Goal: Information Seeking & Learning: Compare options

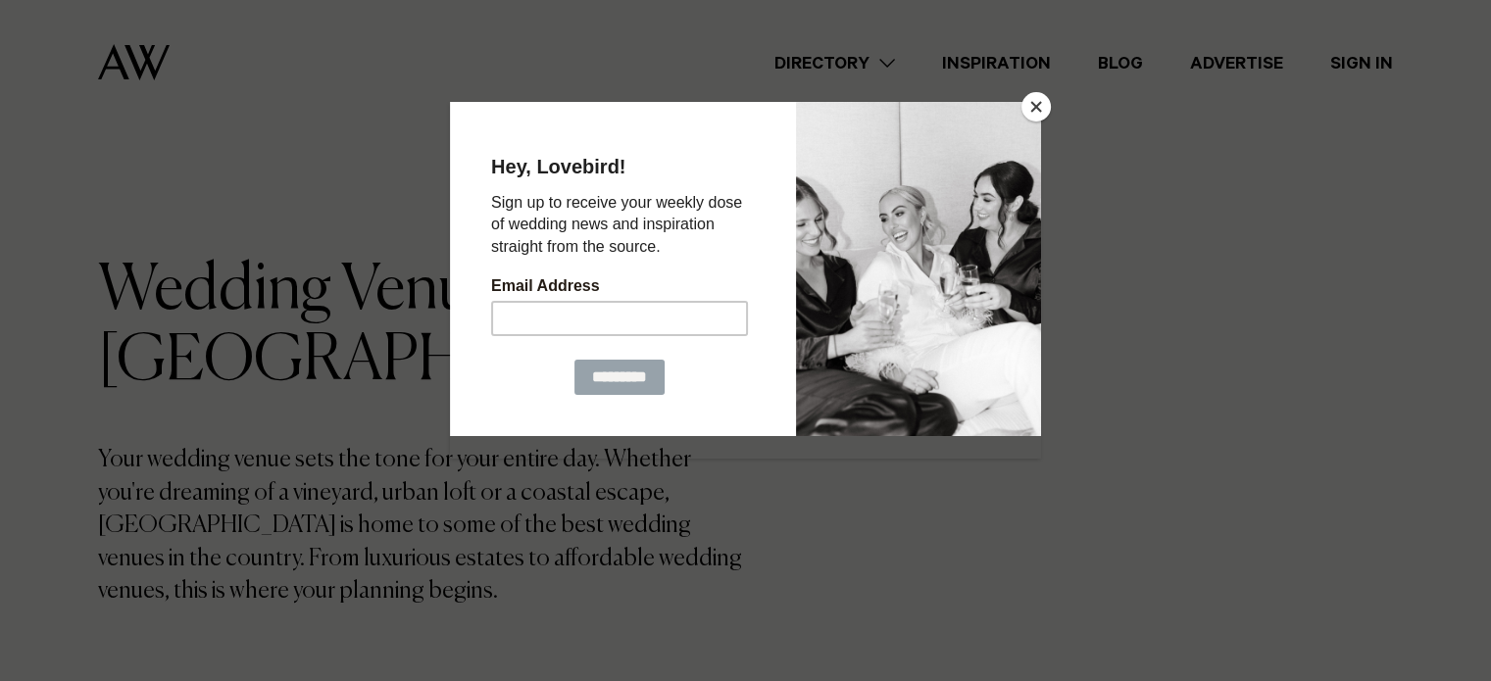
click at [327, 113] on div at bounding box center [745, 340] width 1491 height 681
click at [1044, 105] on button "Close" at bounding box center [1035, 106] width 29 height 29
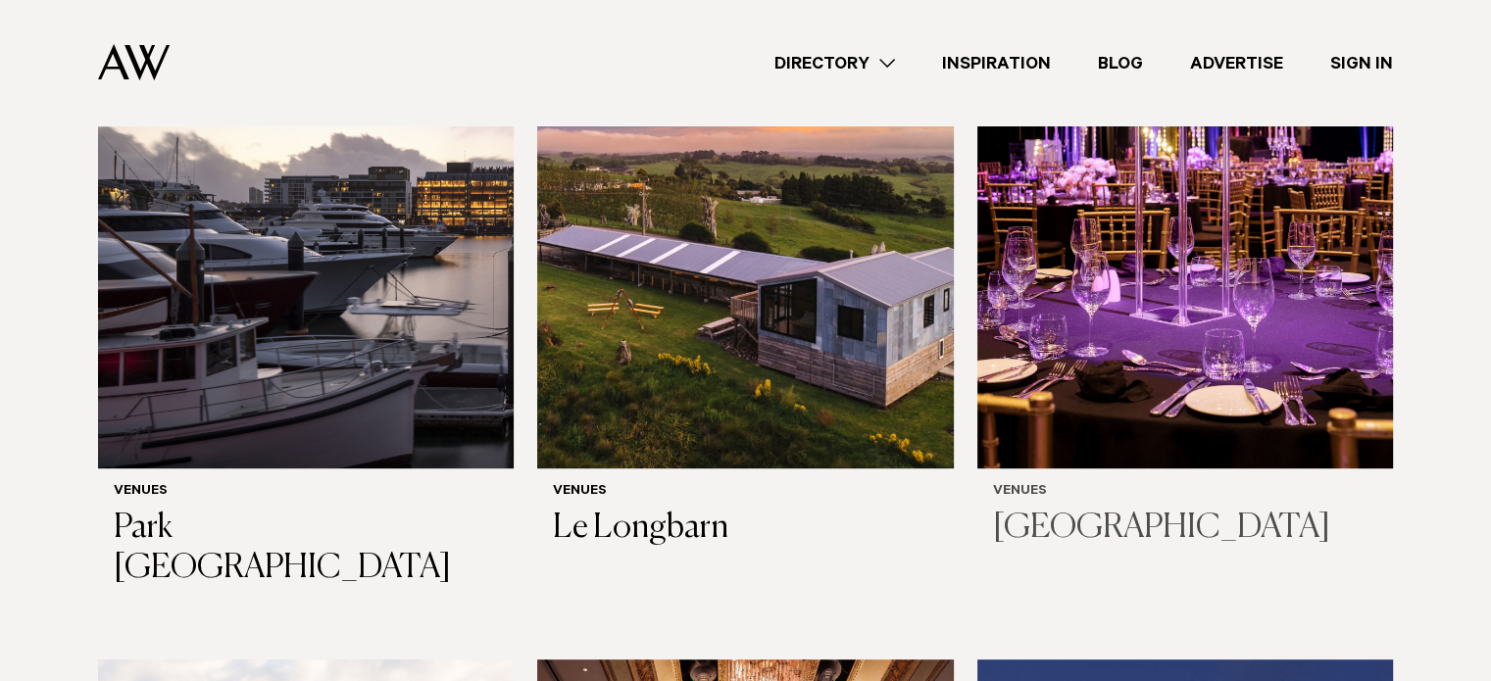
scroll to position [784, 0]
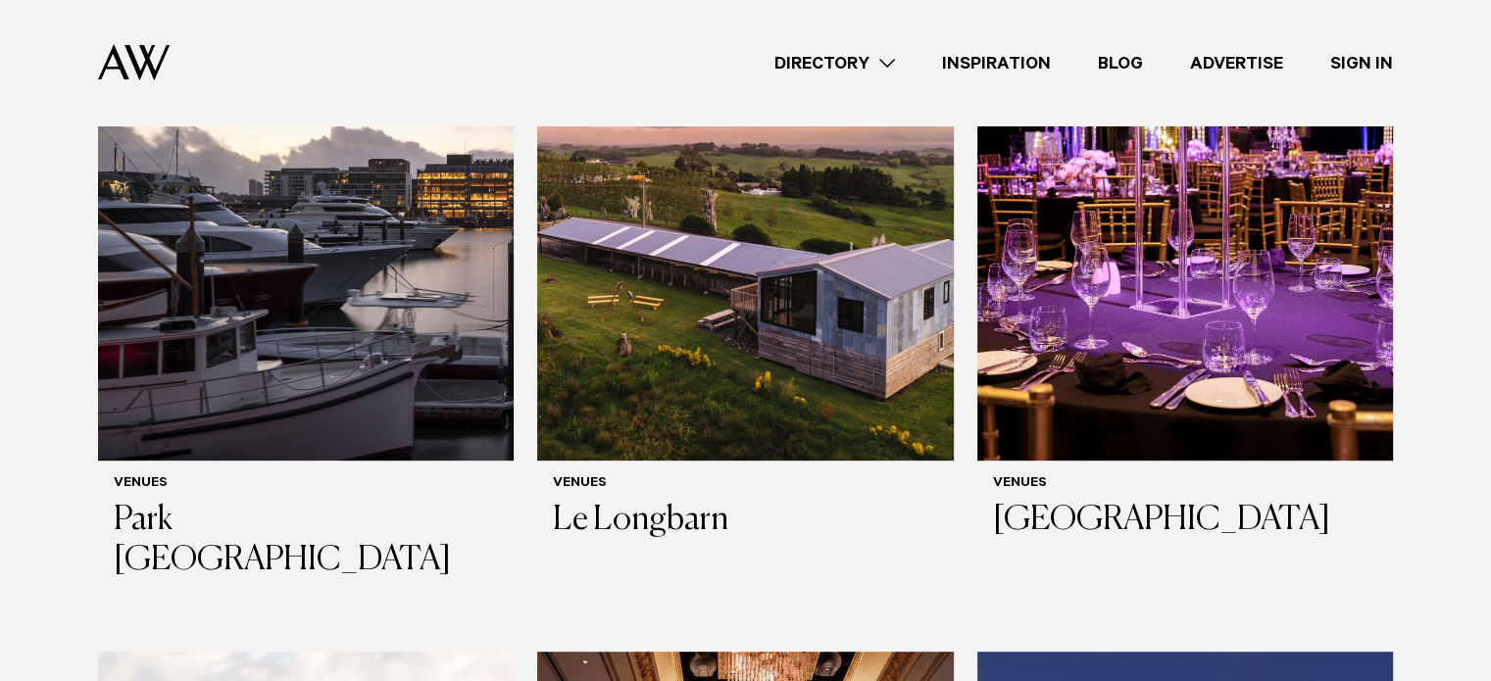
drag, startPoint x: 1047, startPoint y: 297, endPoint x: 1419, endPoint y: 230, distance: 378.4
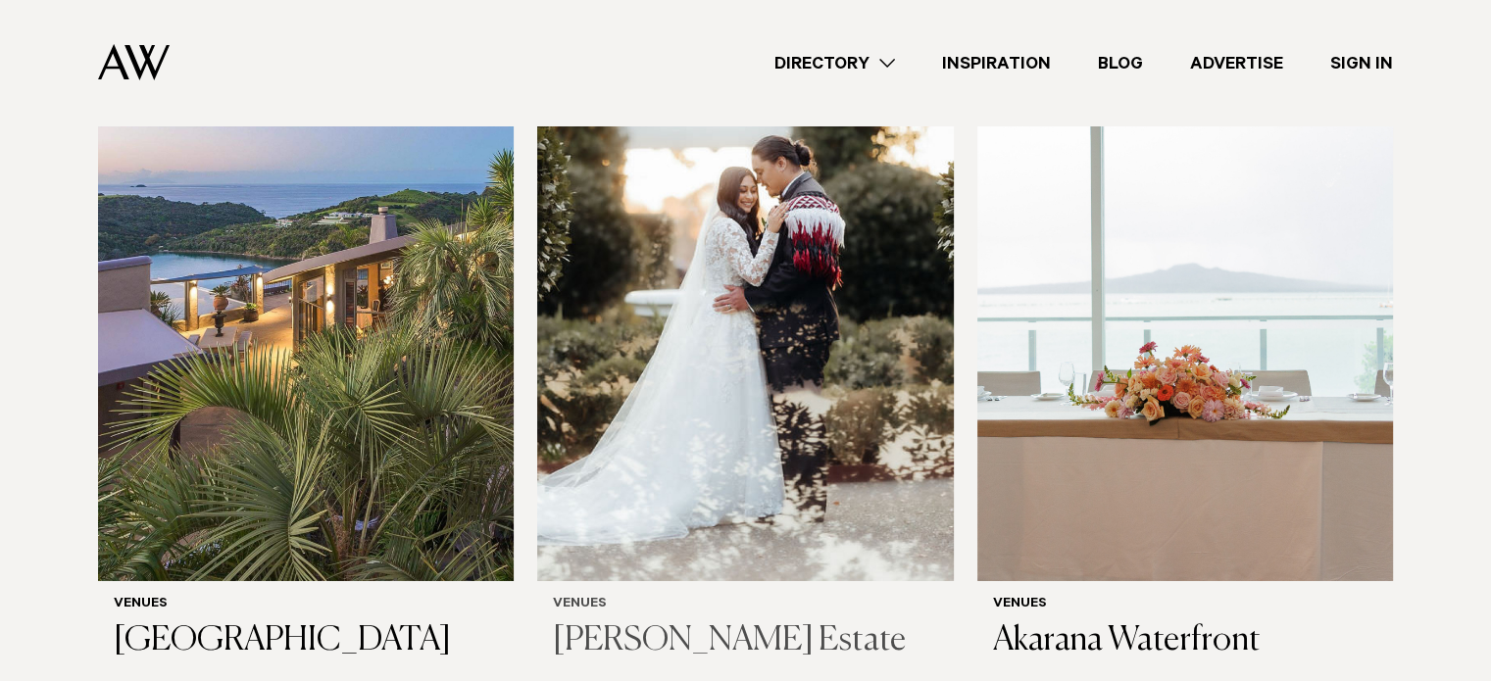
scroll to position [6666, 0]
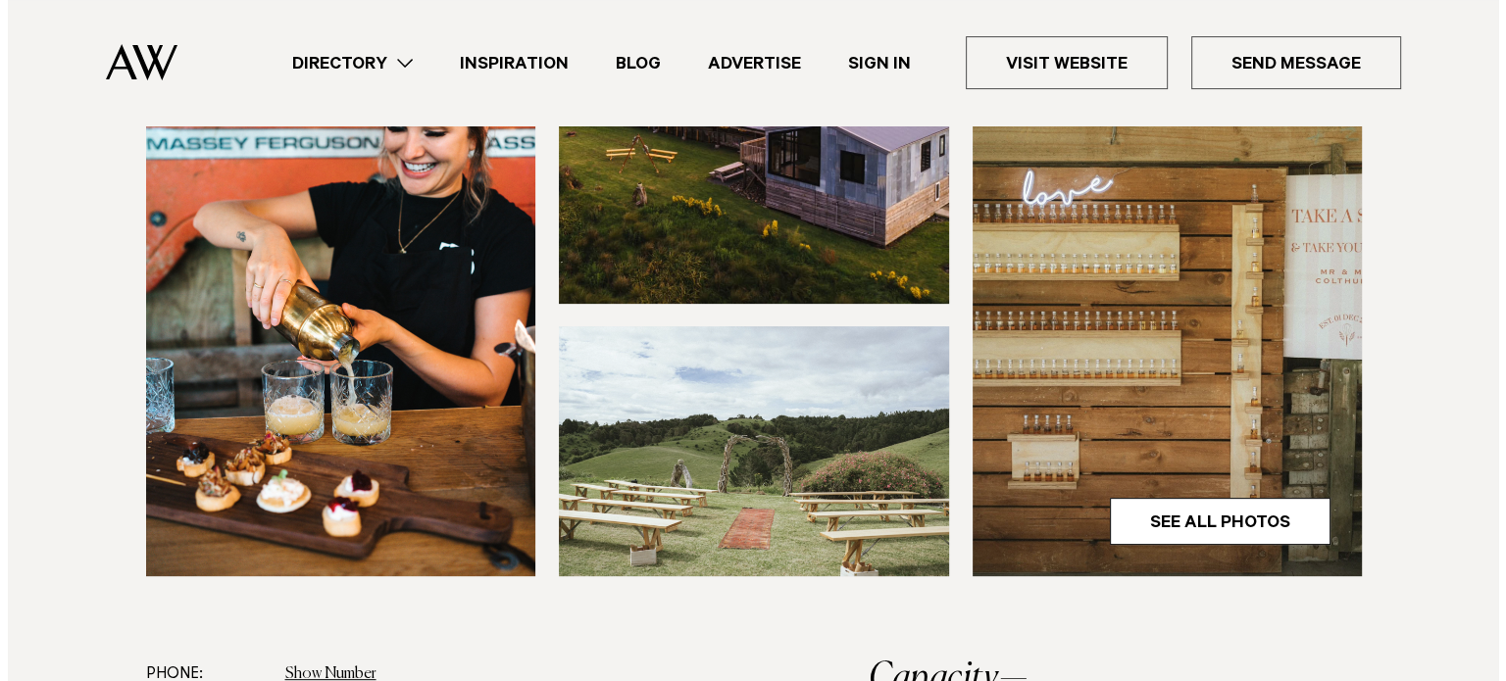
scroll to position [588, 0]
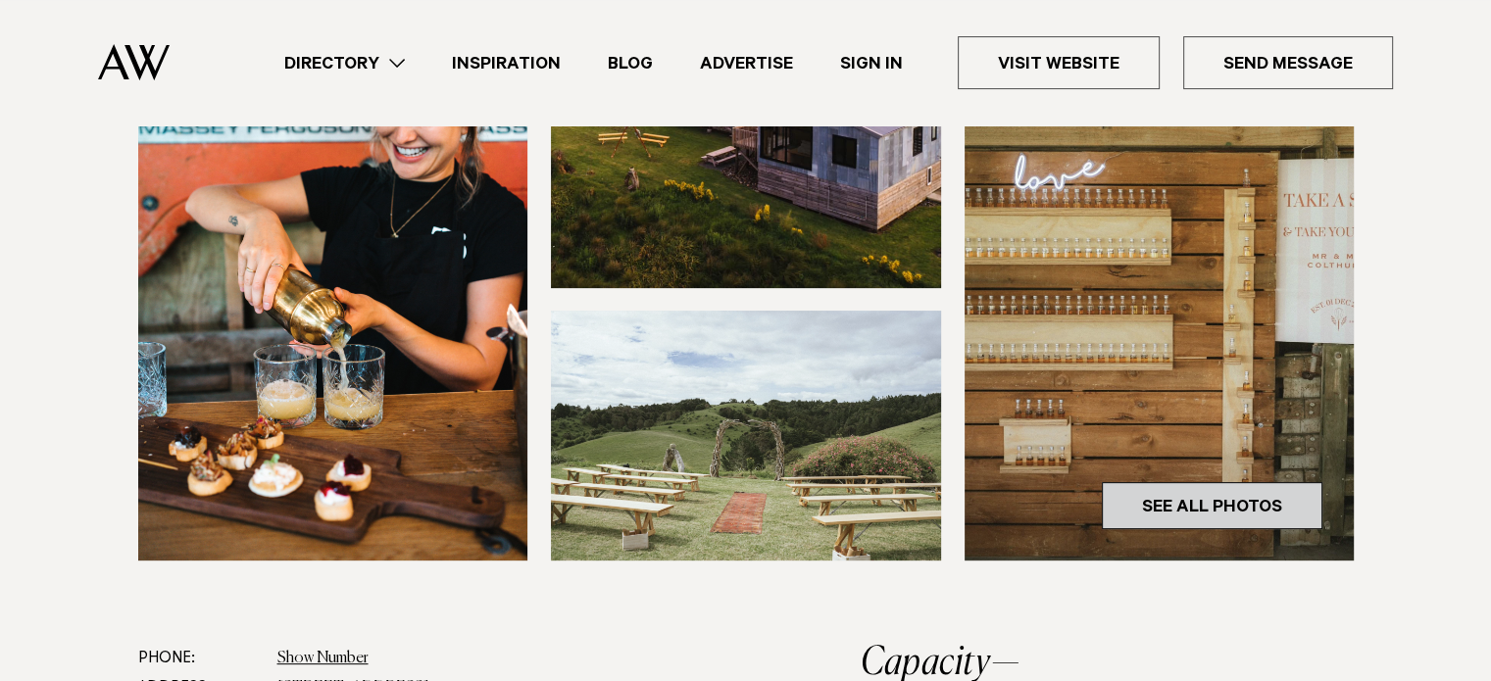
click at [1243, 499] on link "See All Photos" at bounding box center [1212, 505] width 221 height 47
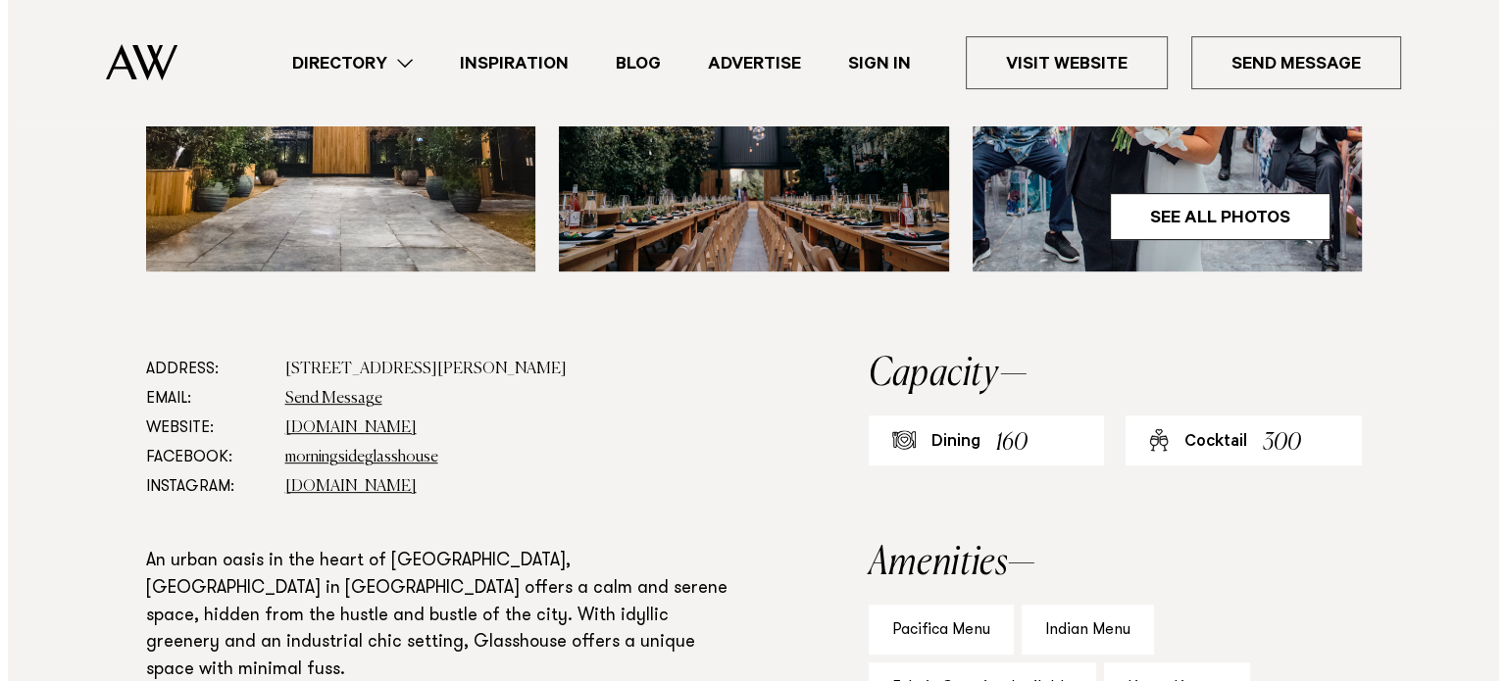
scroll to position [686, 0]
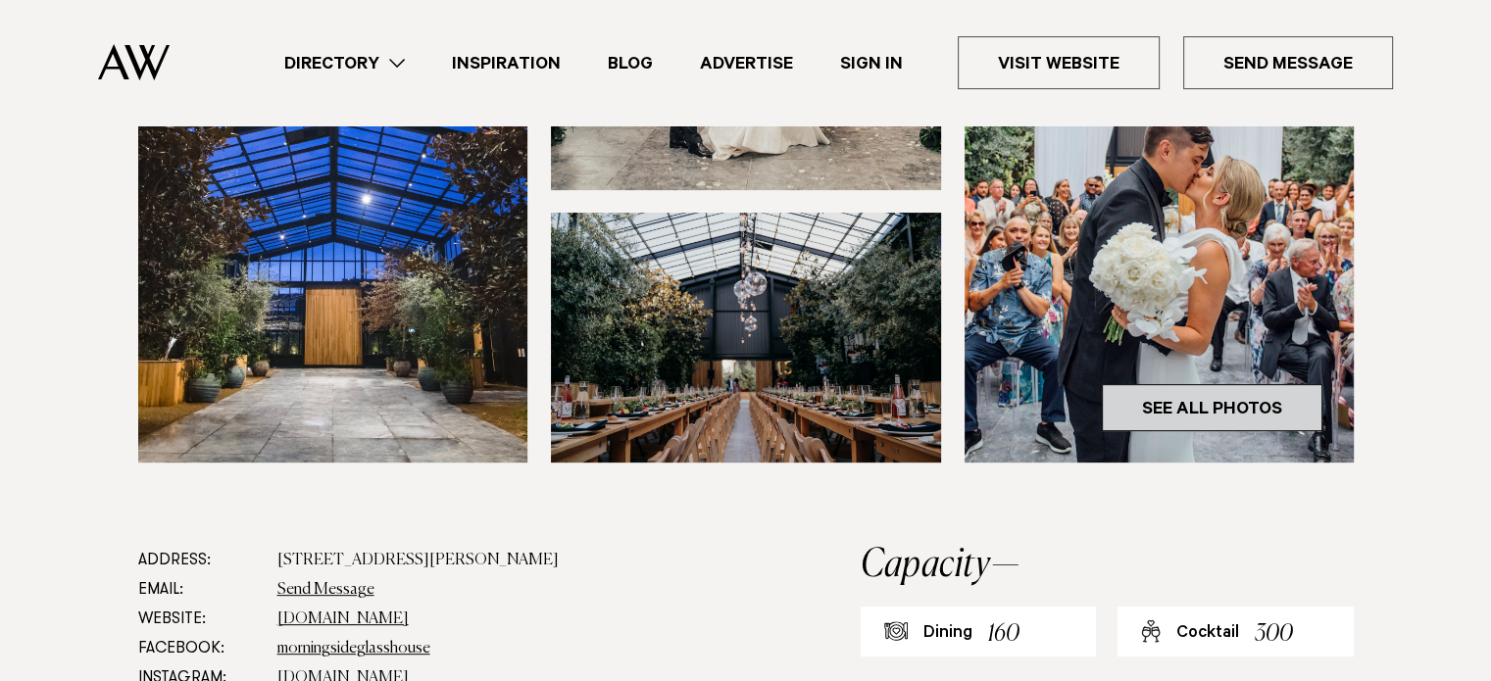
click at [1204, 395] on link "See All Photos" at bounding box center [1212, 407] width 221 height 47
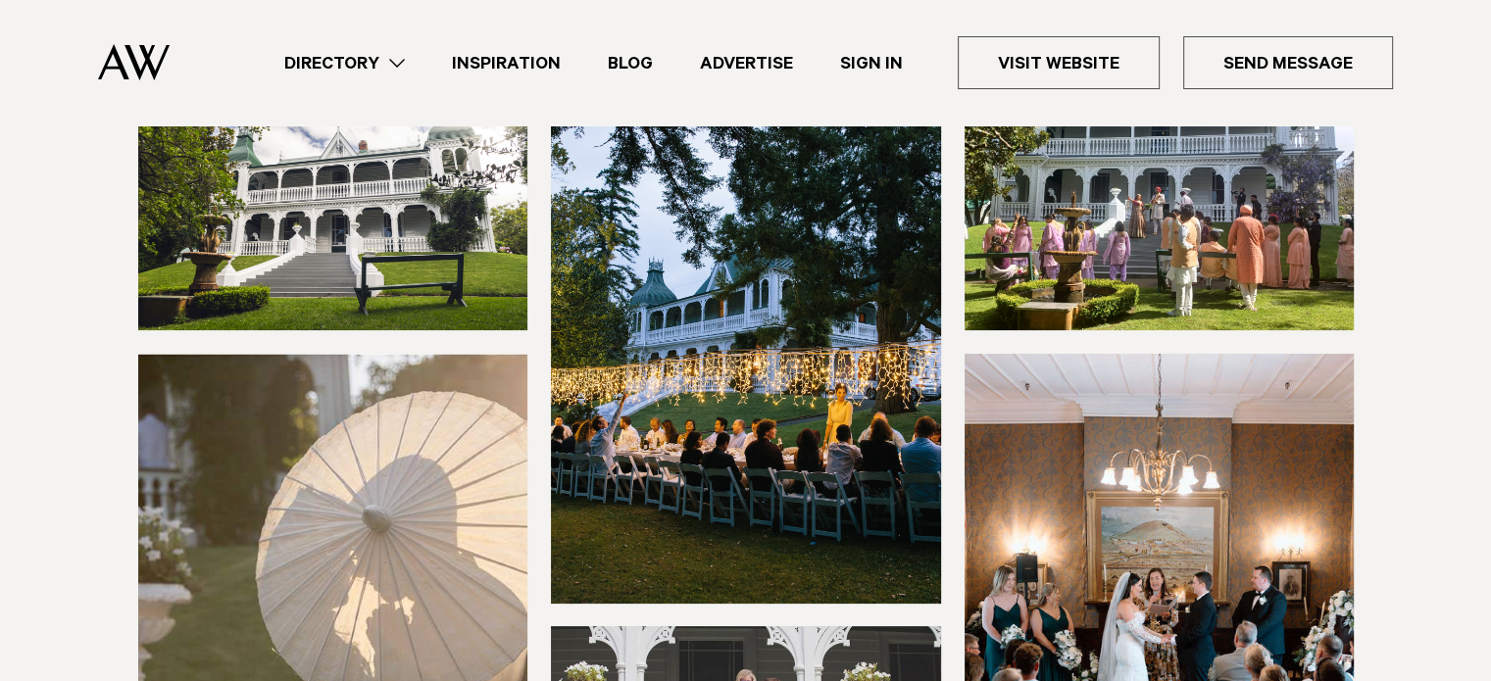
scroll to position [196, 0]
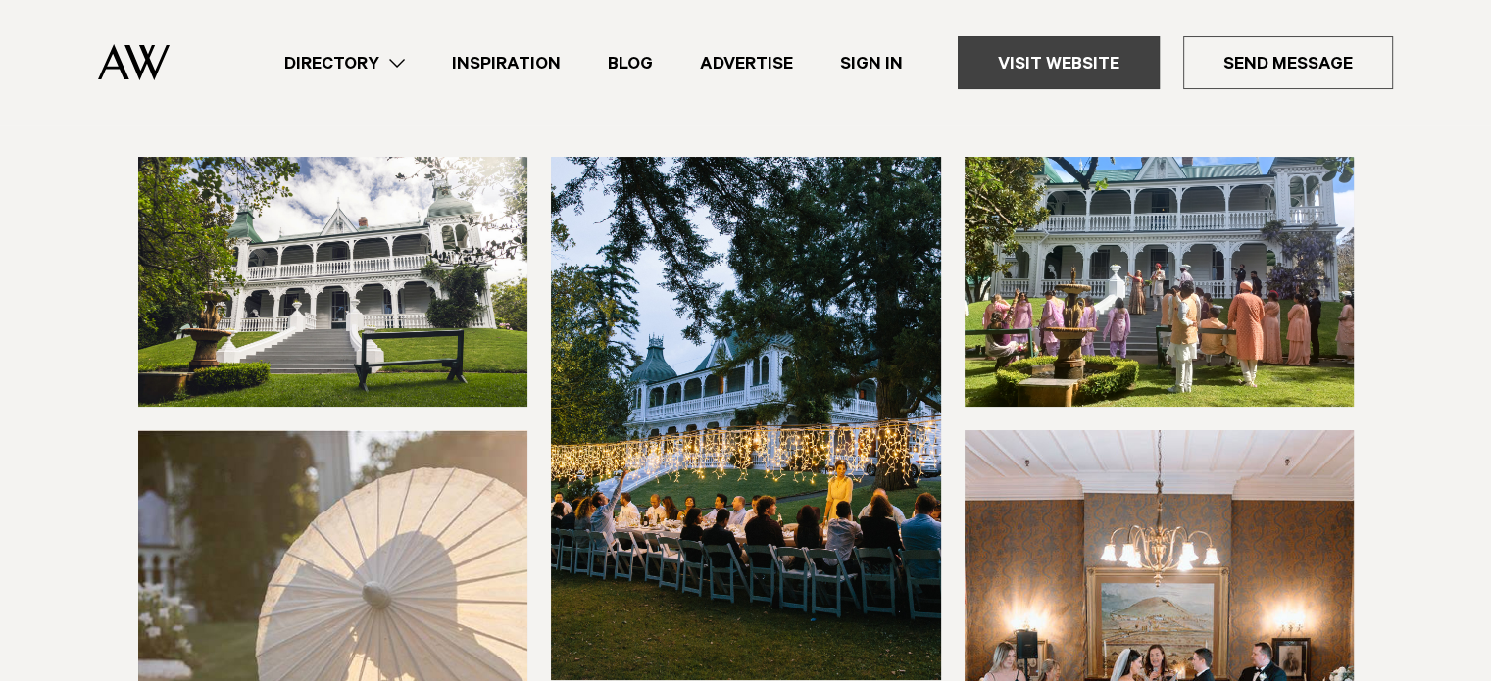
click at [1027, 58] on link "Visit Website" at bounding box center [1059, 62] width 202 height 53
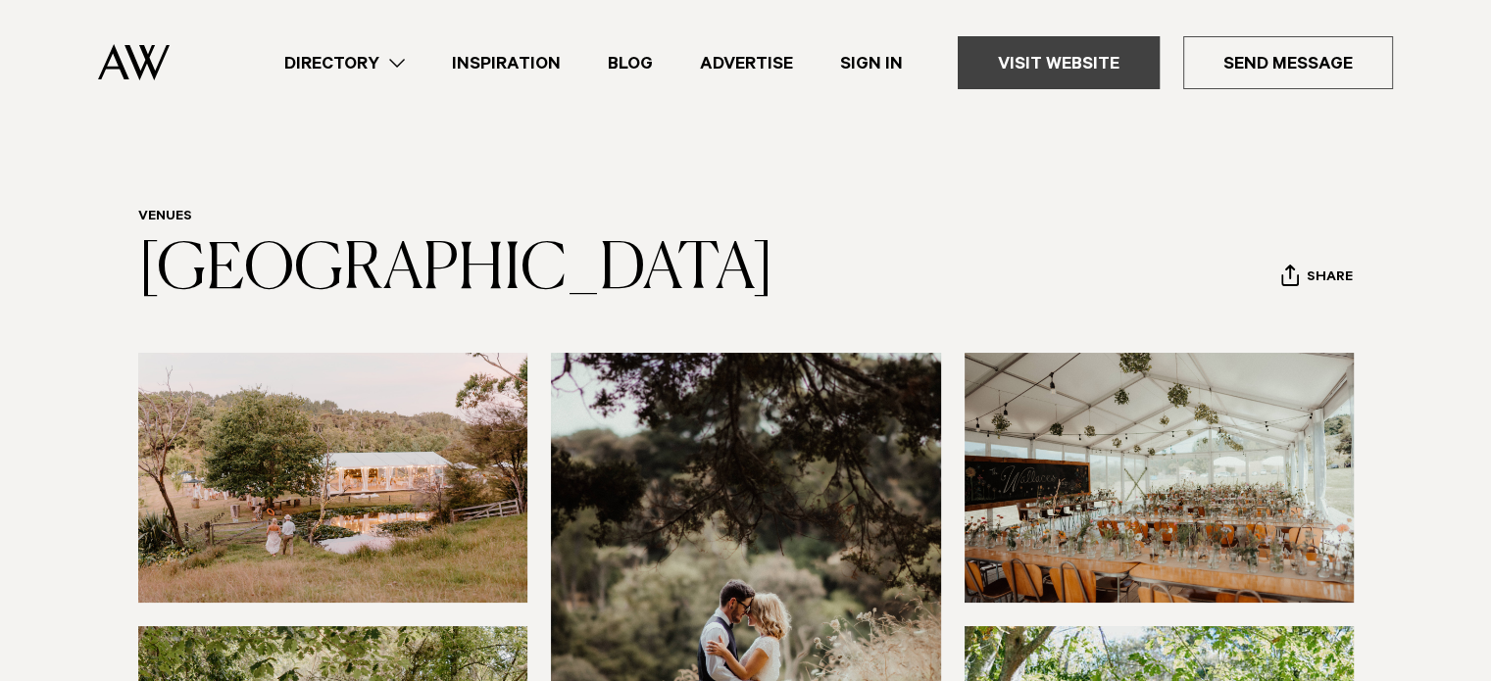
click at [1142, 61] on link "Visit Website" at bounding box center [1059, 62] width 202 height 53
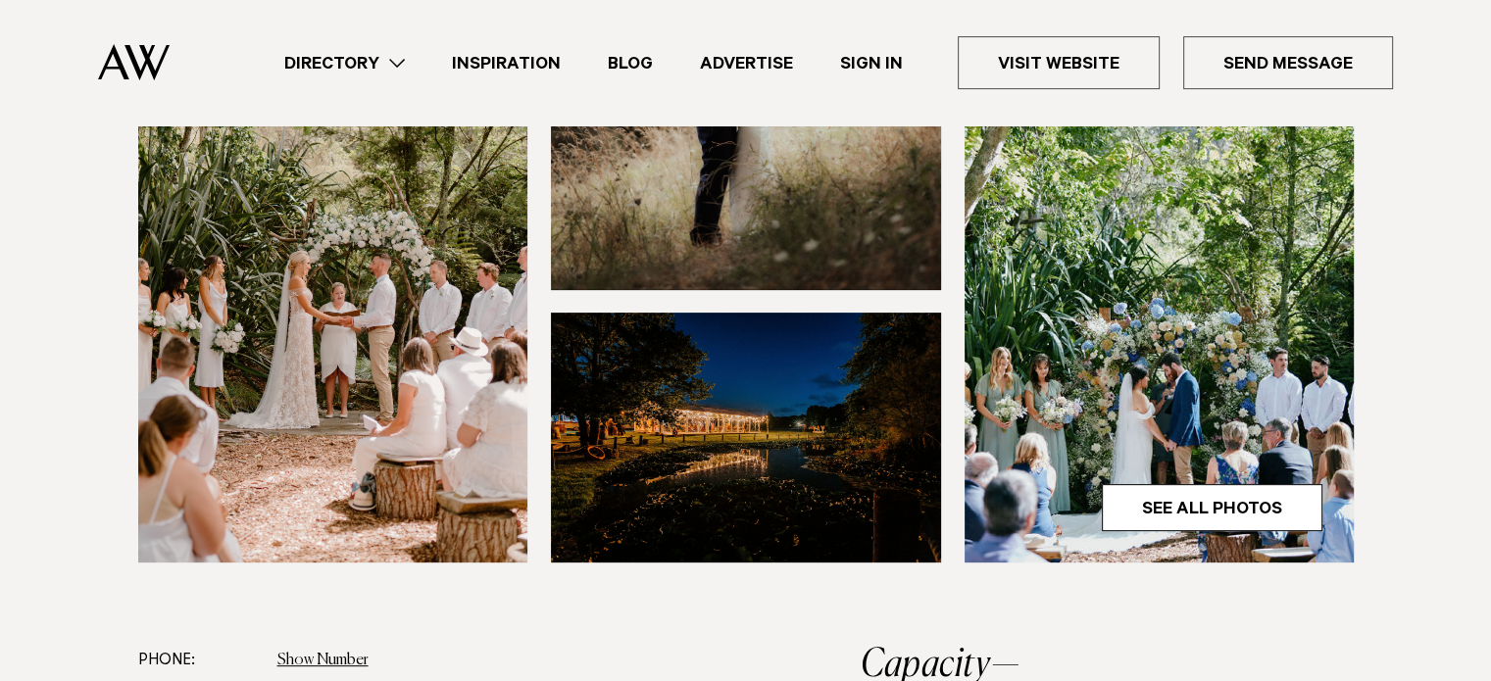
scroll to position [588, 0]
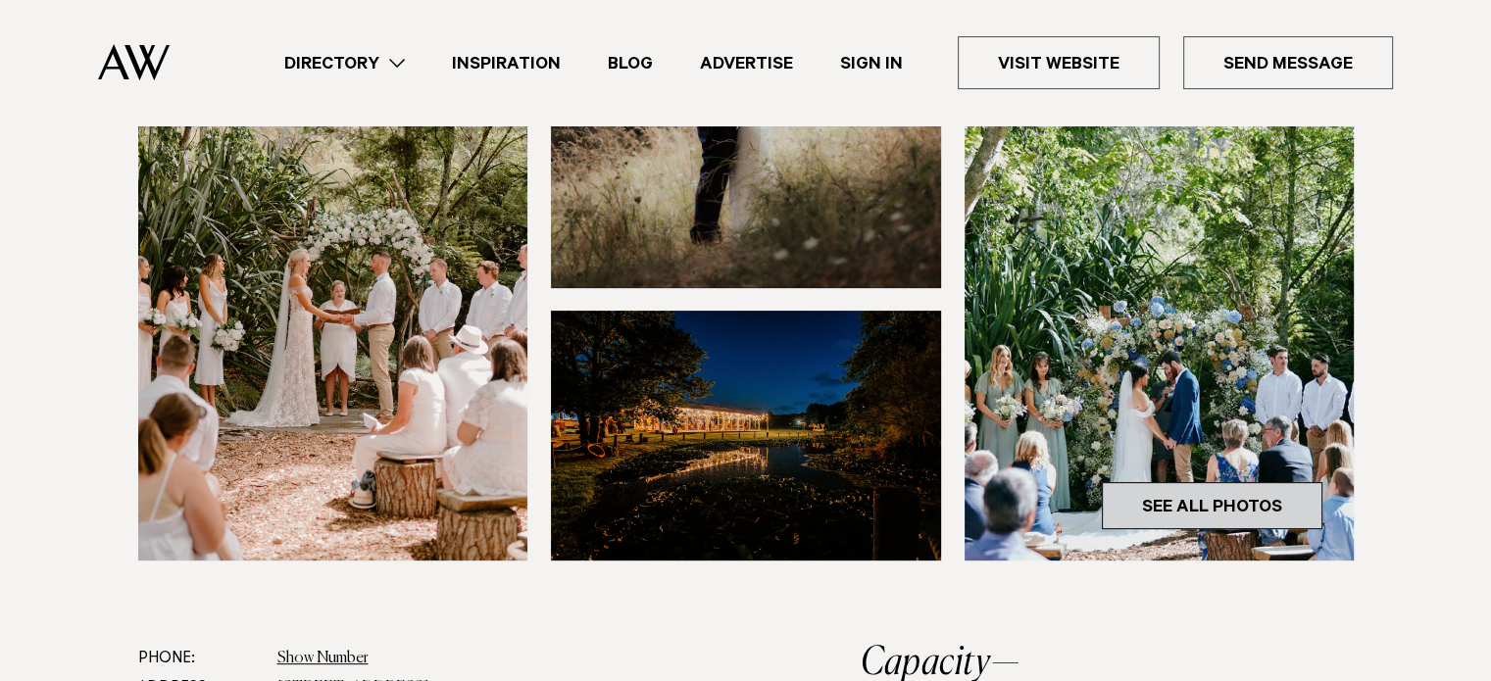
click at [1208, 500] on link "See All Photos" at bounding box center [1212, 505] width 221 height 47
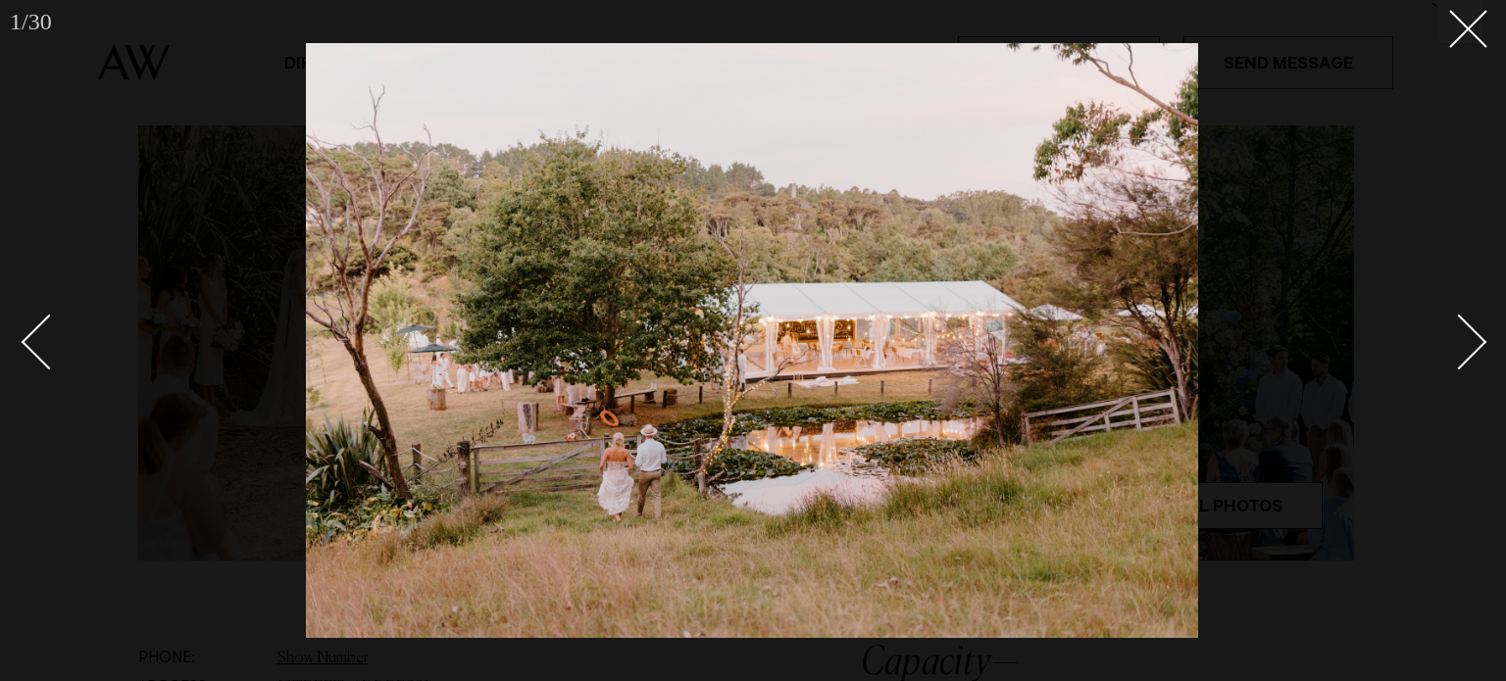
click at [1490, 340] on div at bounding box center [753, 340] width 1506 height 681
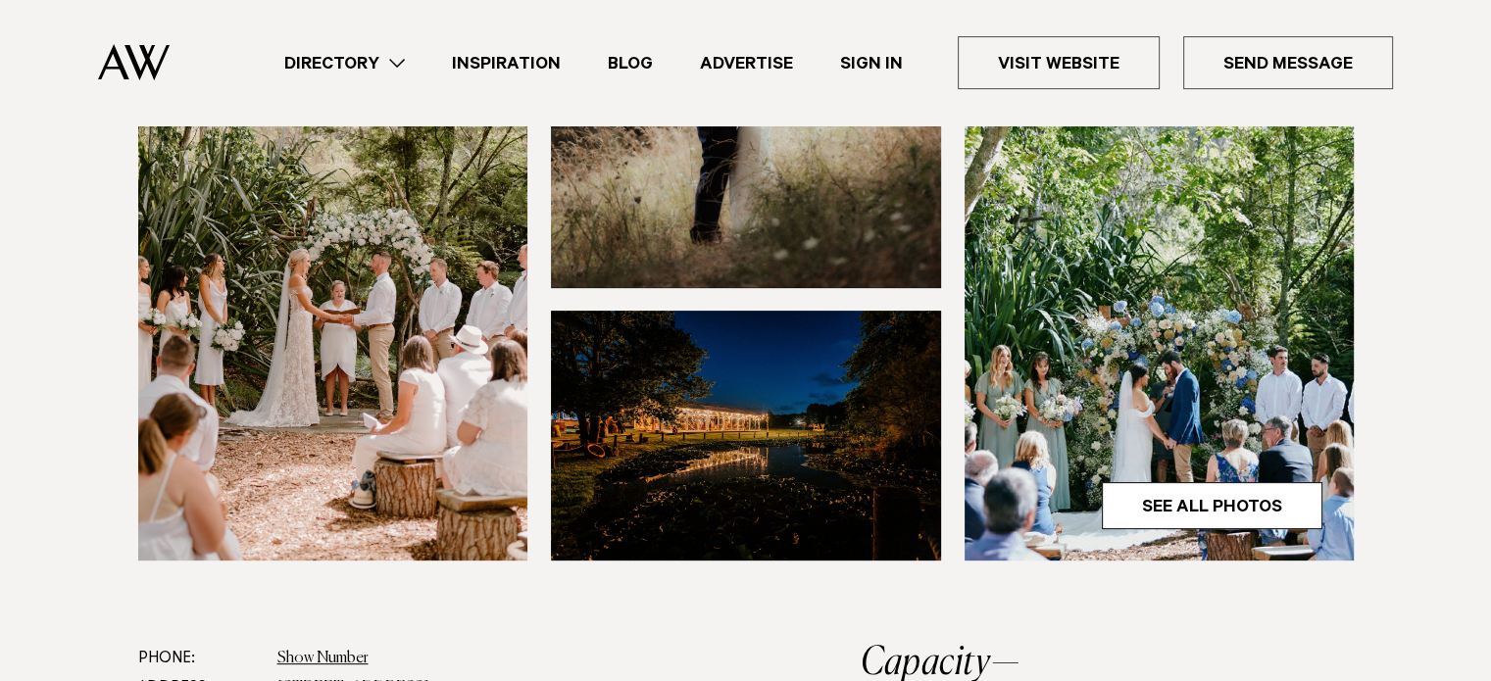
click at [1272, 289] on img at bounding box center [1160, 299] width 390 height 523
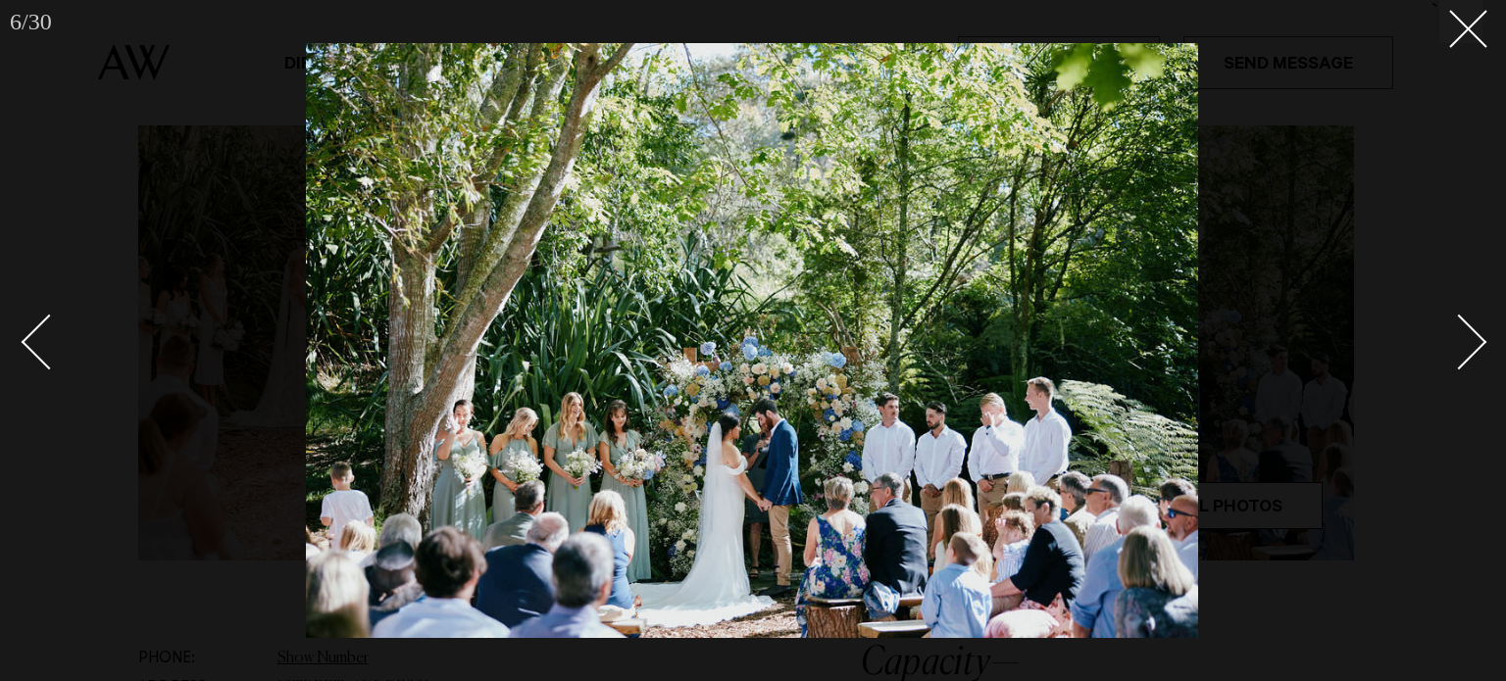
click at [1477, 354] on link at bounding box center [1448, 341] width 69 height 98
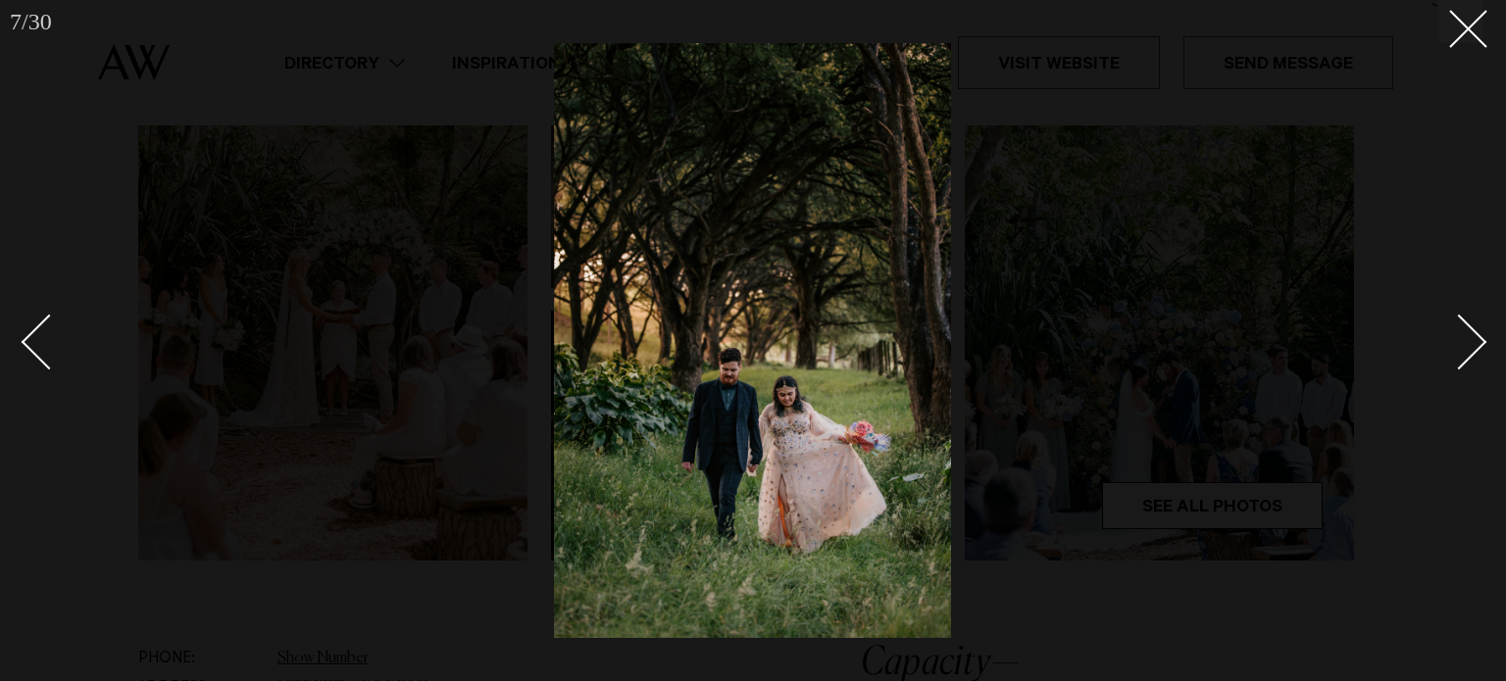
click at [1477, 354] on link at bounding box center [1448, 341] width 69 height 98
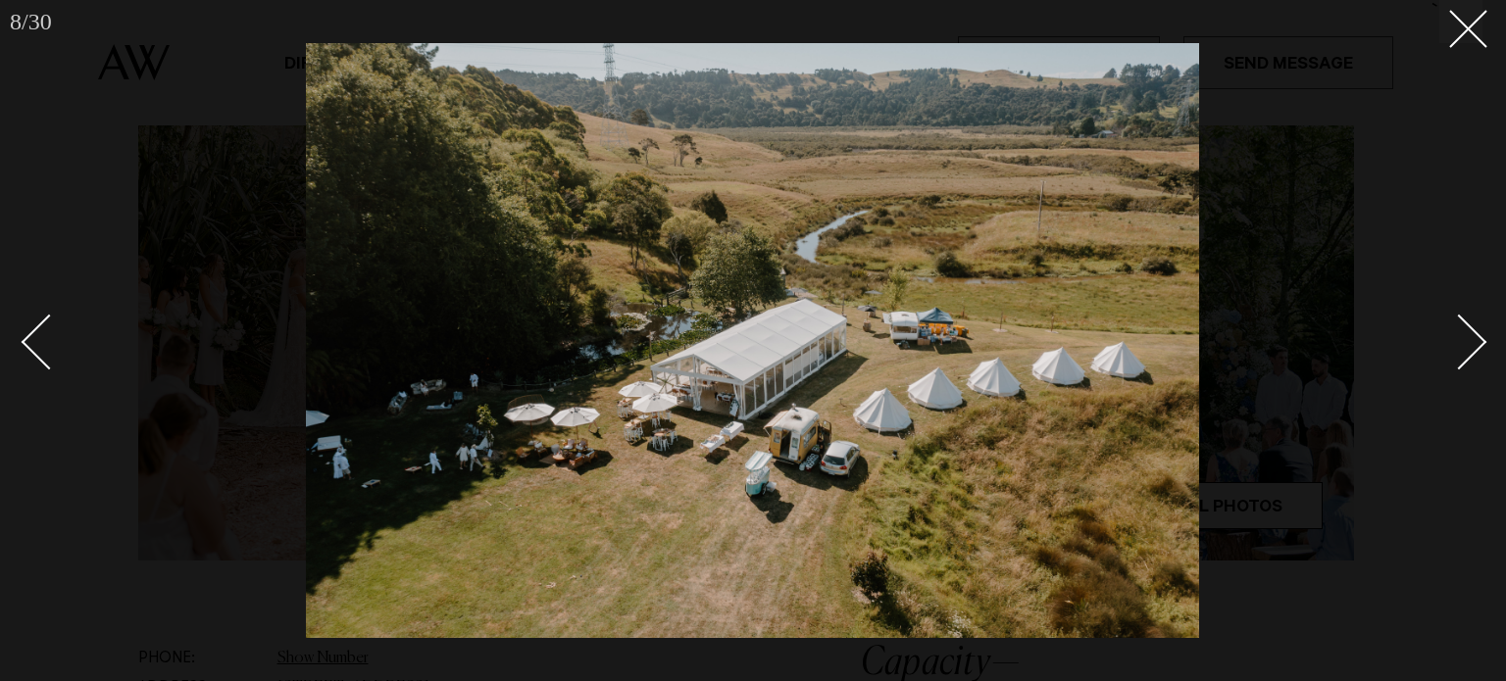
click at [1477, 354] on link at bounding box center [1448, 341] width 69 height 98
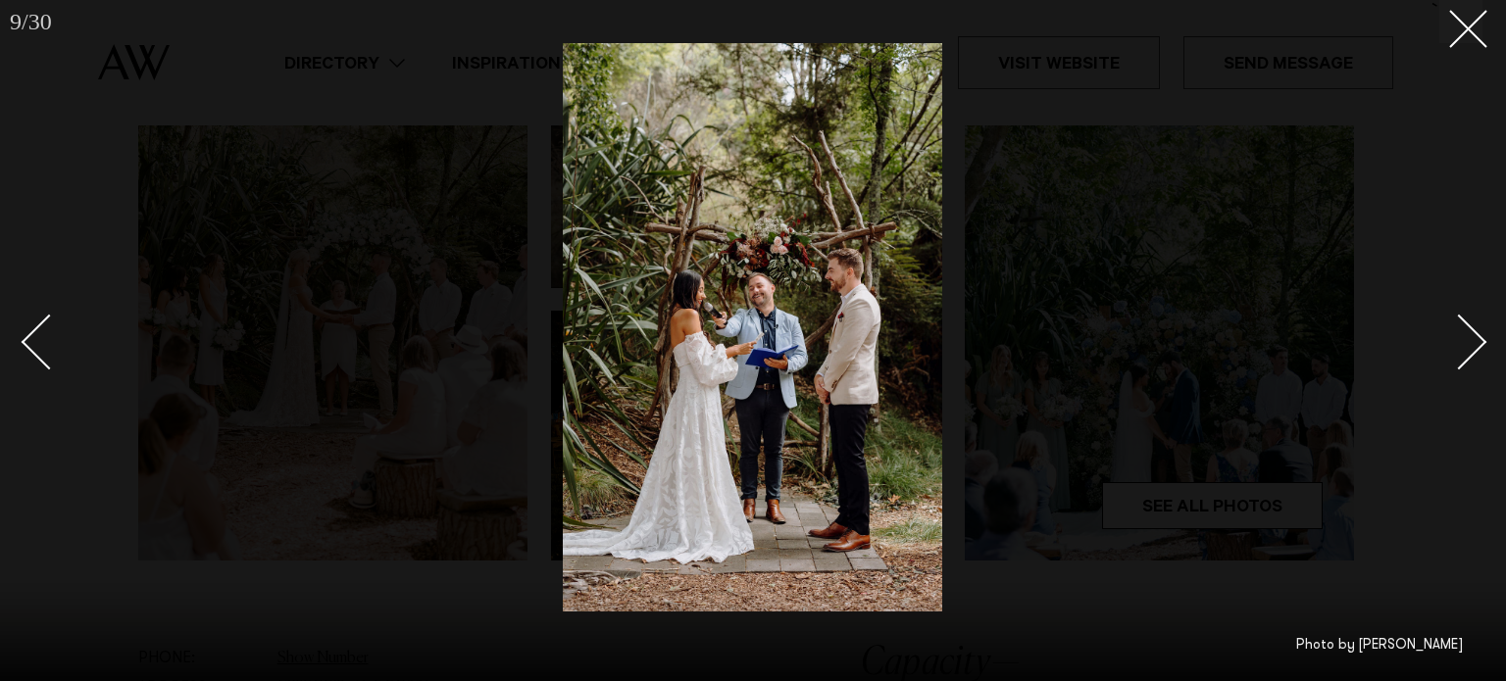
click at [1477, 354] on link at bounding box center [1448, 341] width 69 height 98
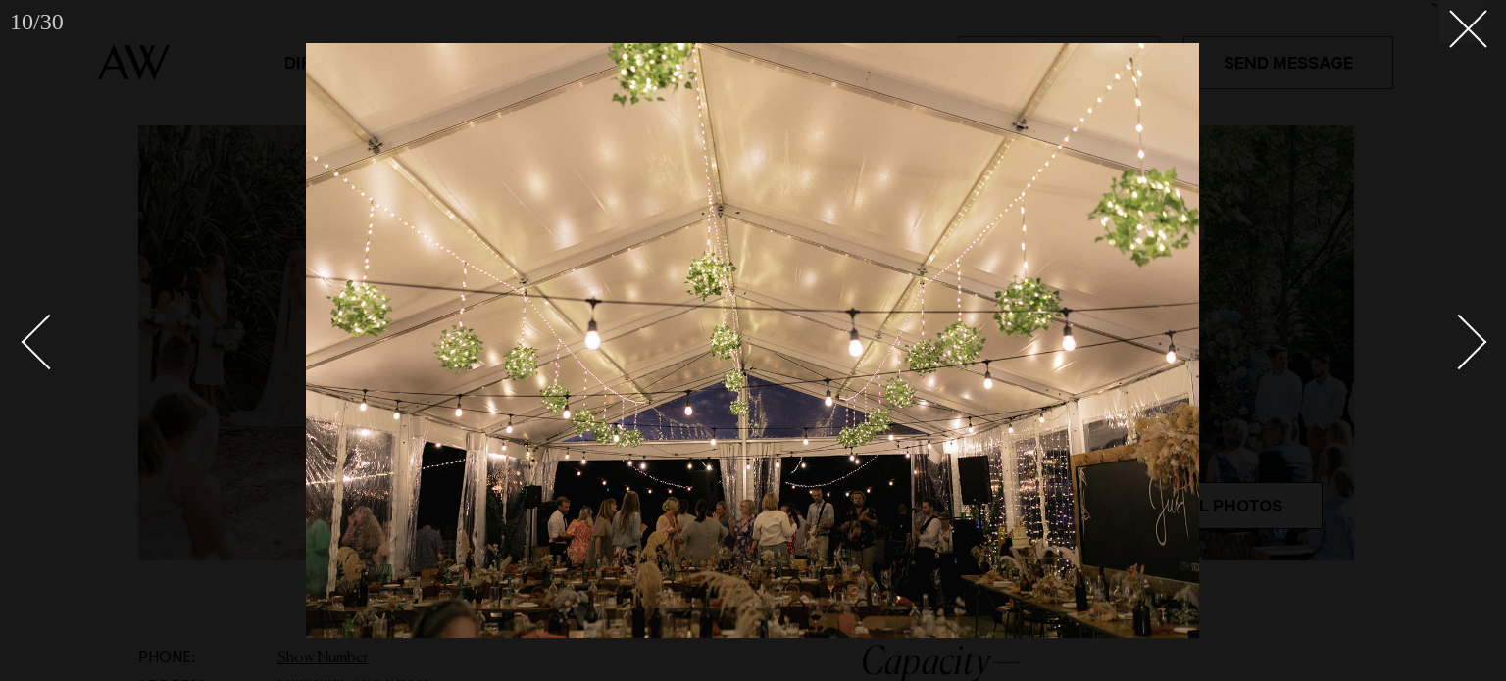
click at [1477, 354] on link at bounding box center [1448, 341] width 69 height 98
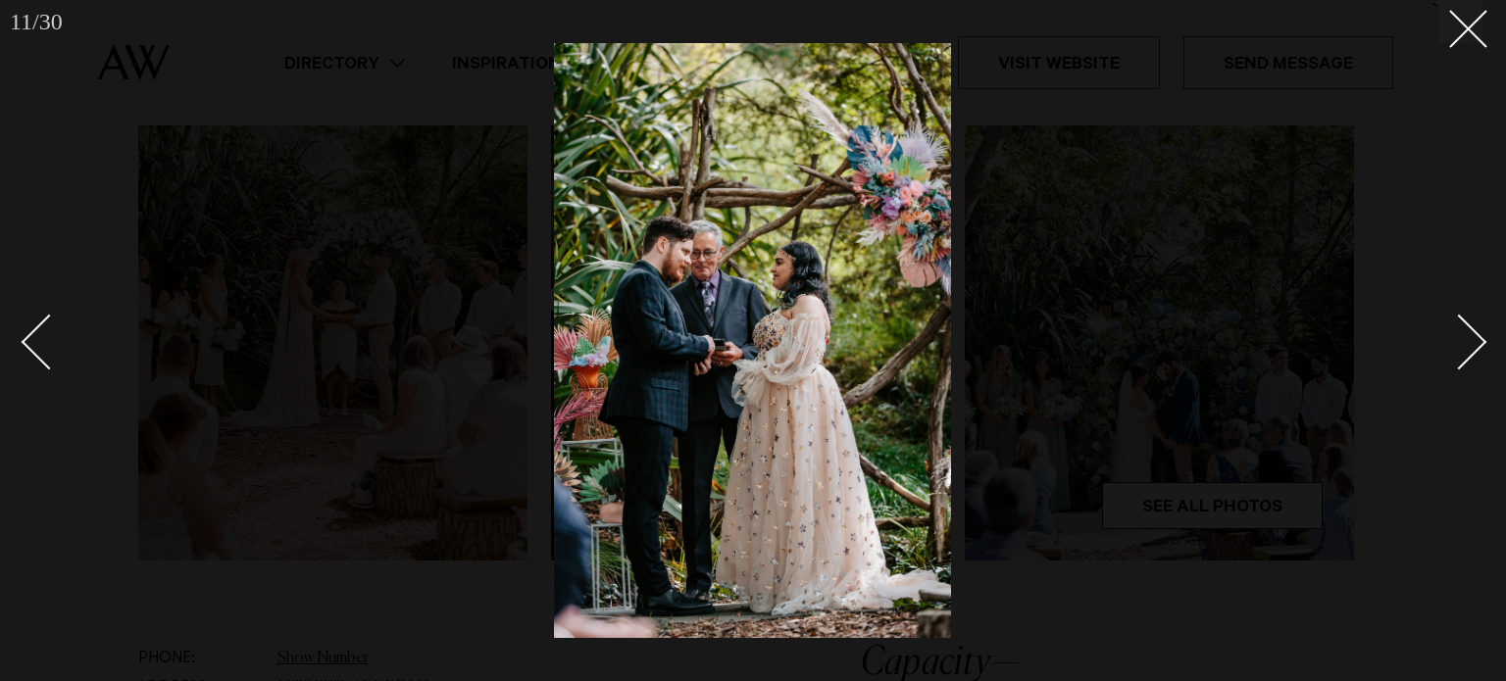
click at [1477, 354] on link at bounding box center [1448, 341] width 69 height 98
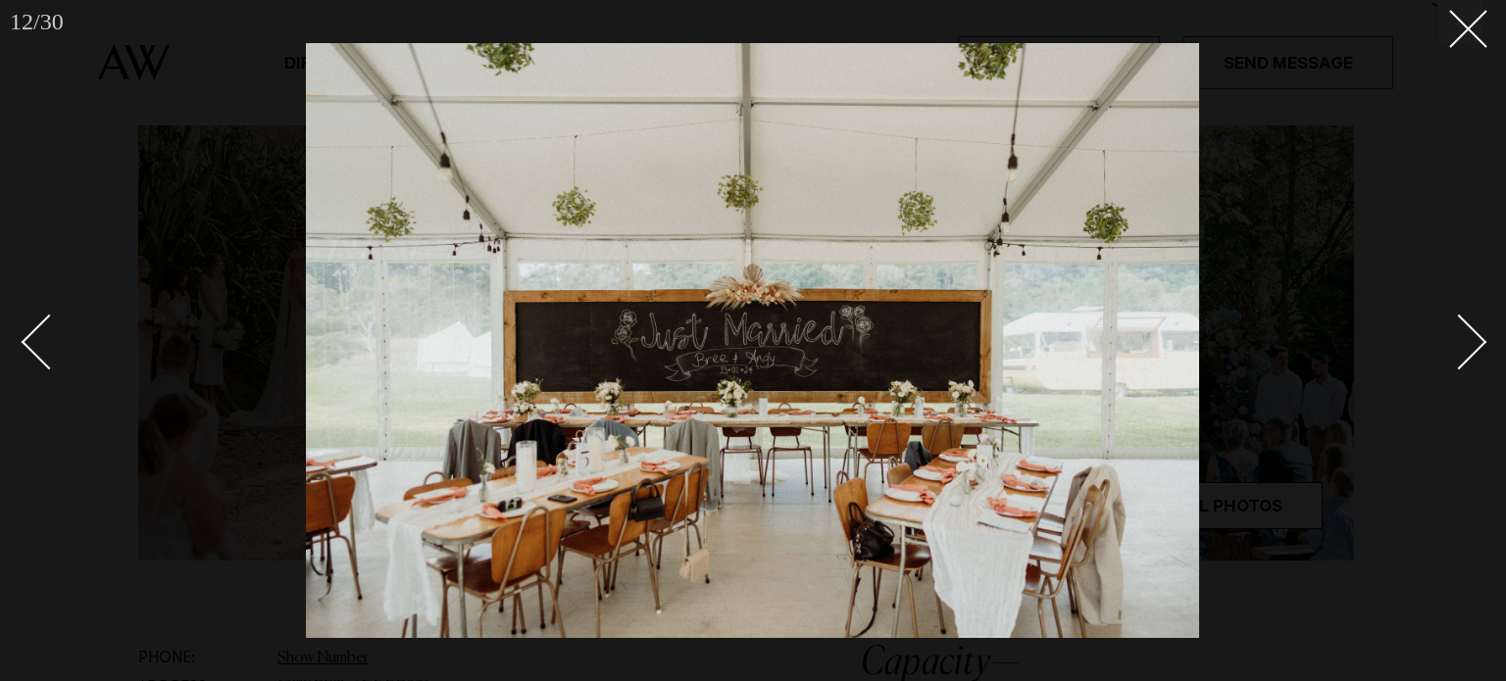
click at [1477, 354] on link at bounding box center [1448, 341] width 69 height 98
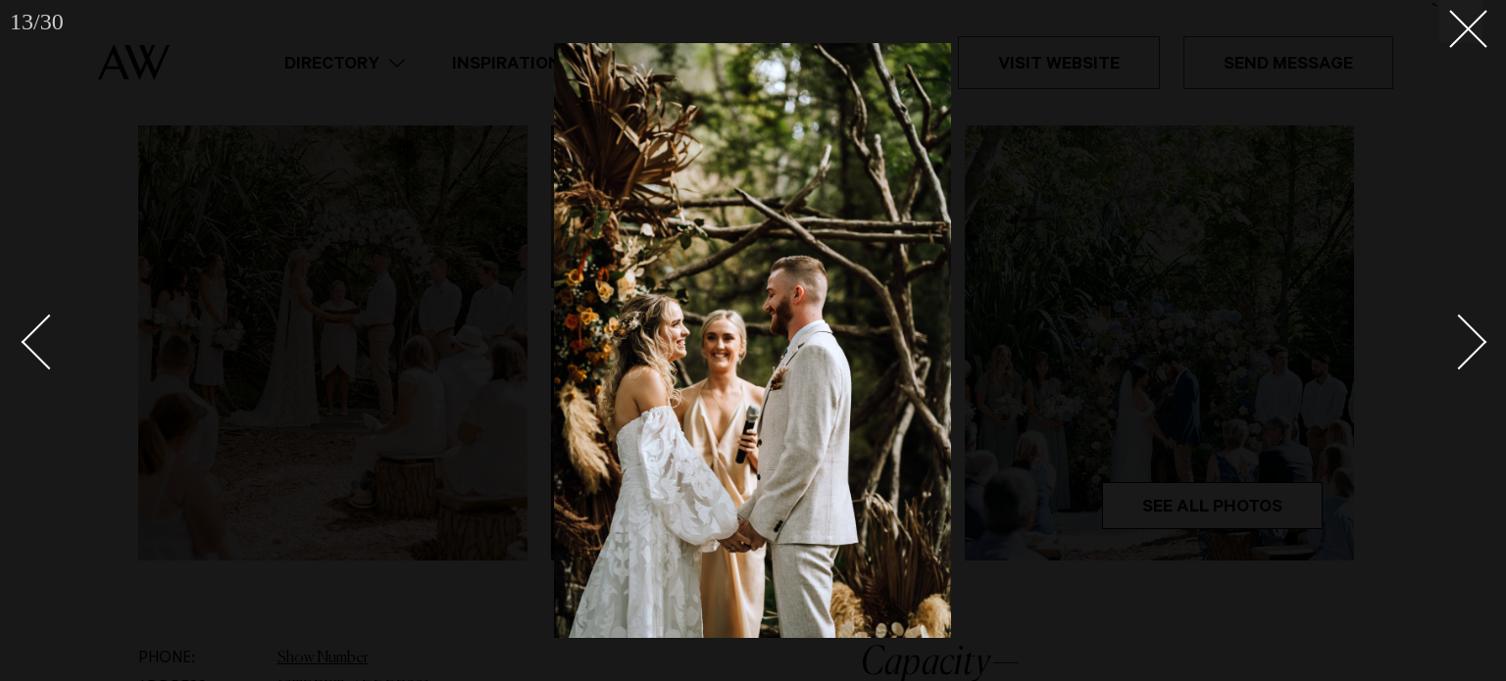
click at [1477, 354] on link at bounding box center [1448, 341] width 69 height 98
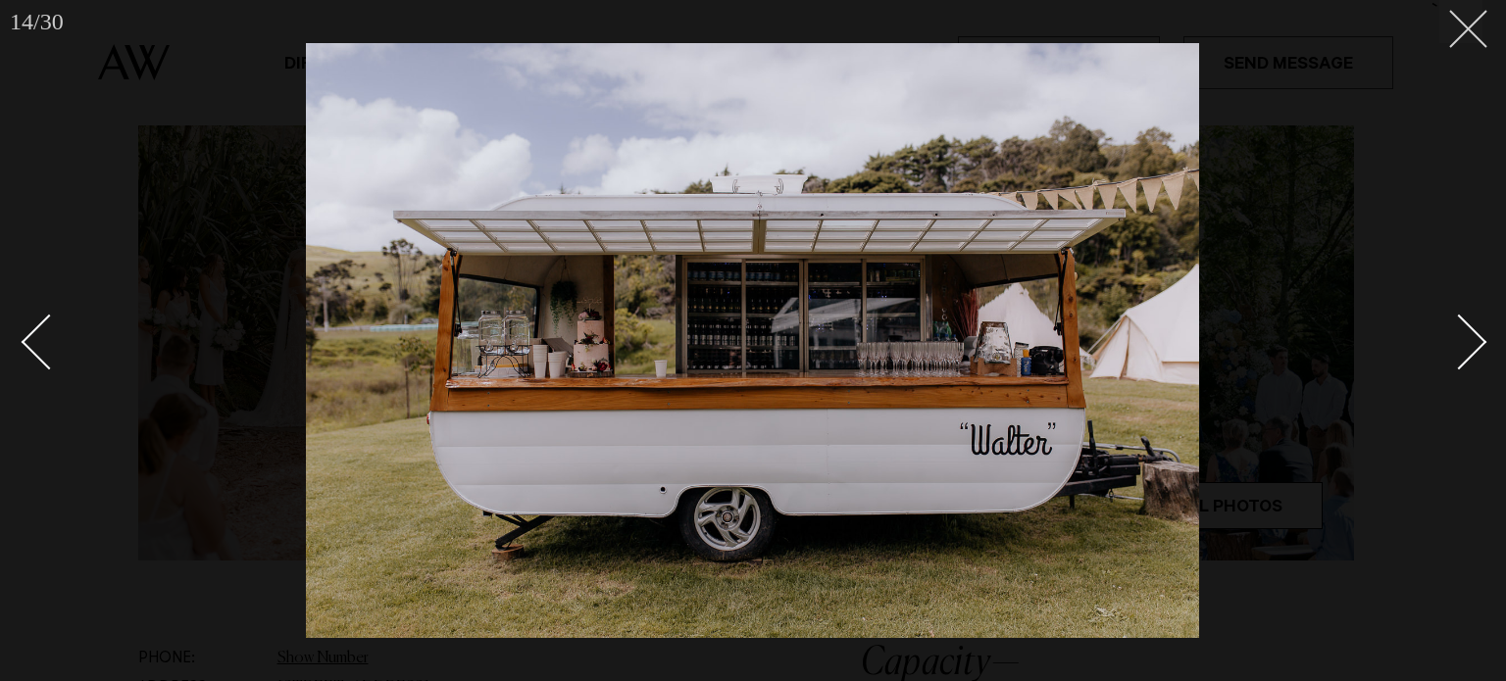
click at [1467, 33] on button at bounding box center [1460, 21] width 43 height 43
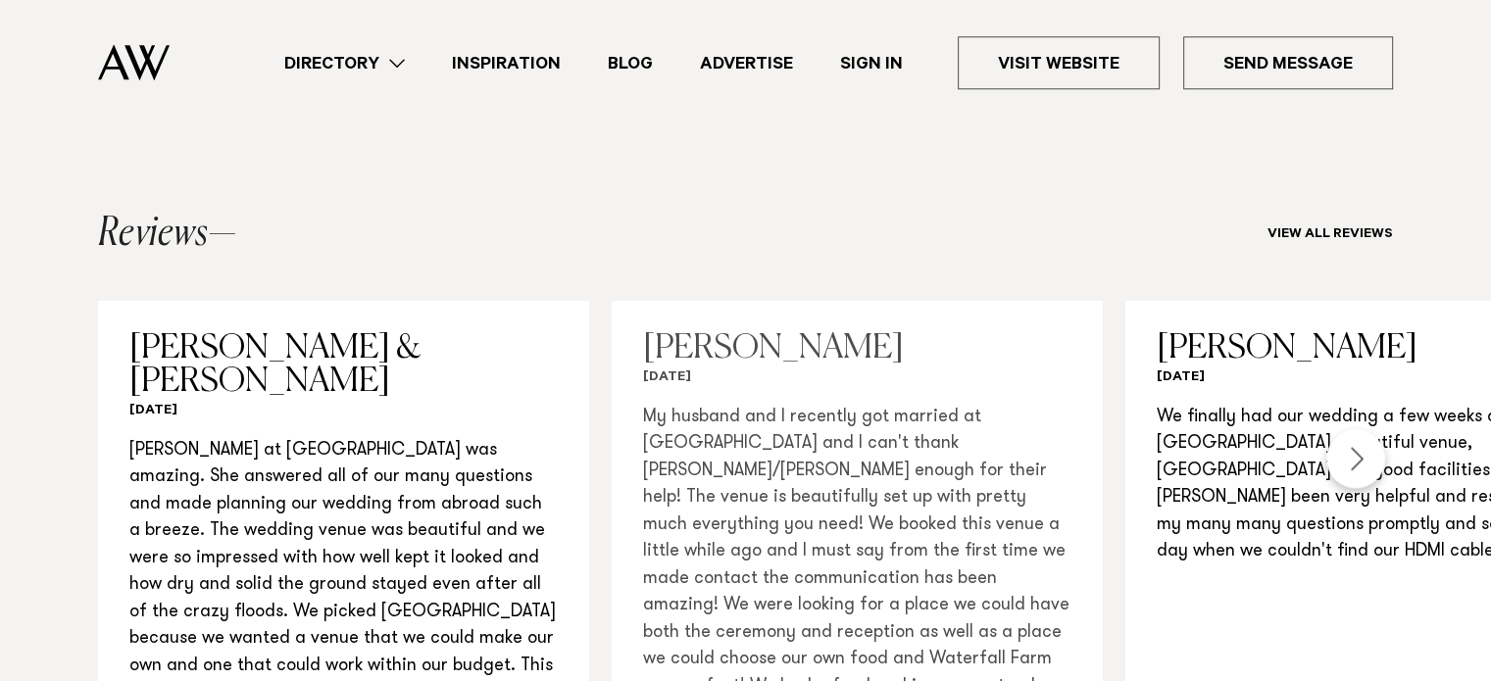
scroll to position [1961, 0]
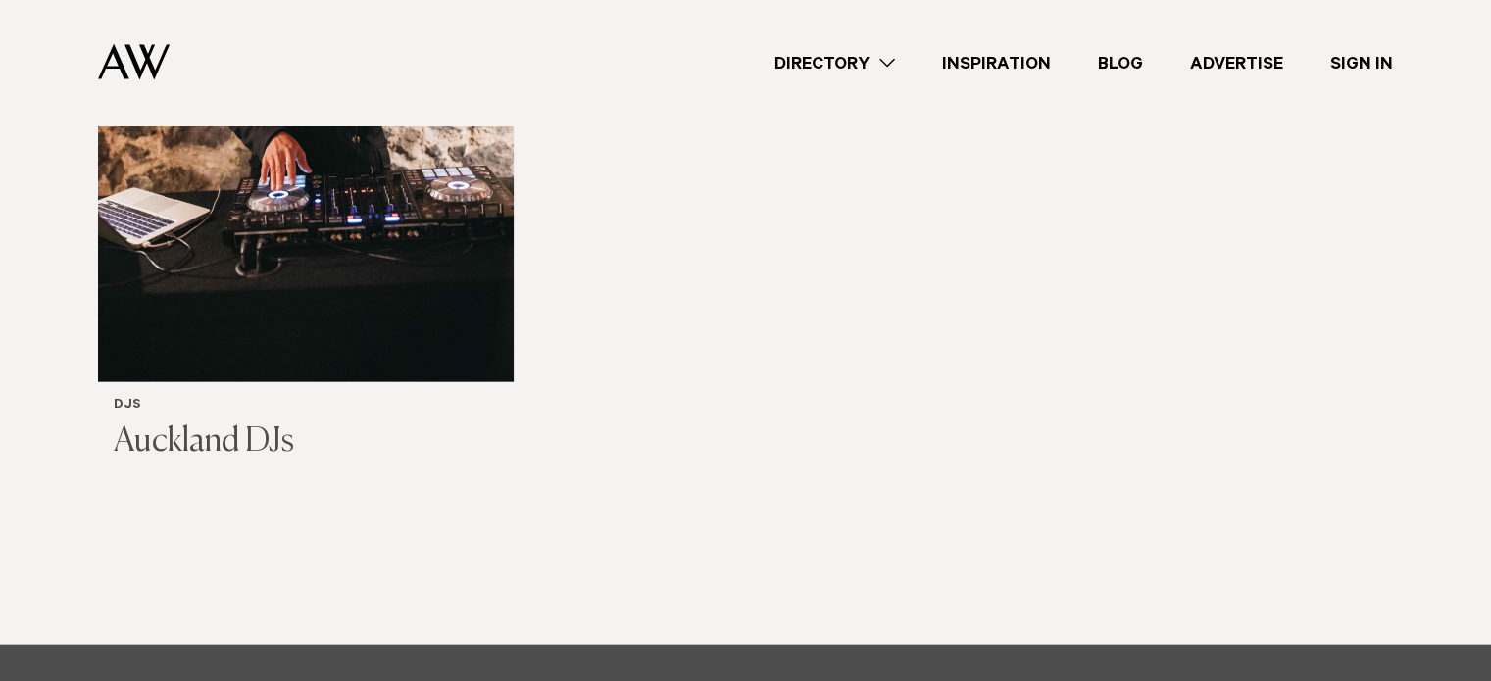
scroll to position [4705, 0]
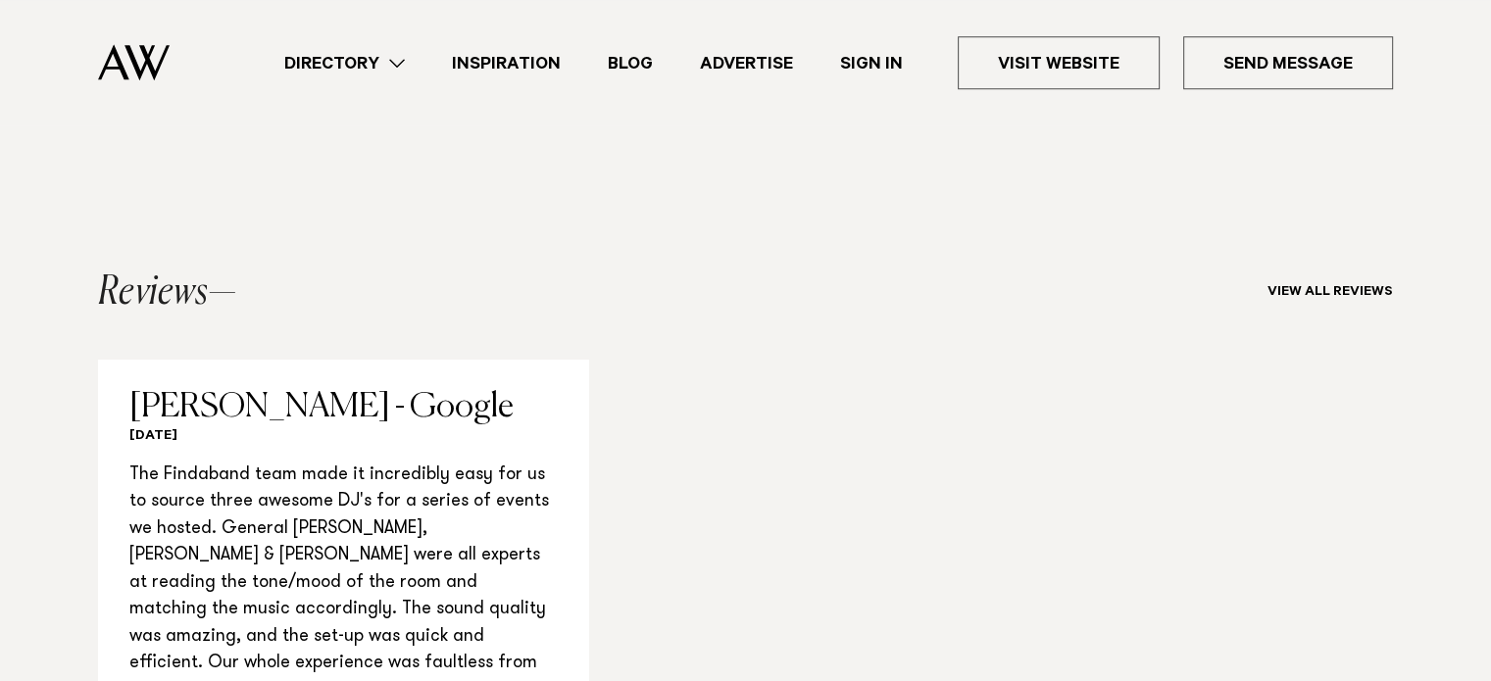
scroll to position [1667, 0]
